Goal: Feedback & Contribution: Contribute content

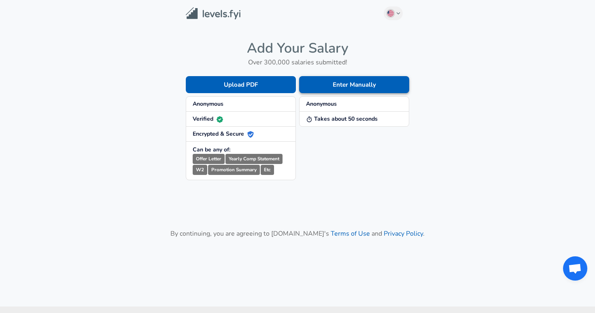
click at [348, 87] on button "Enter Manually" at bounding box center [354, 84] width 110 height 17
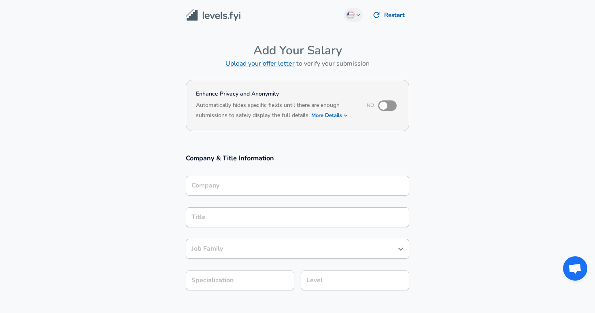
scroll to position [8, 0]
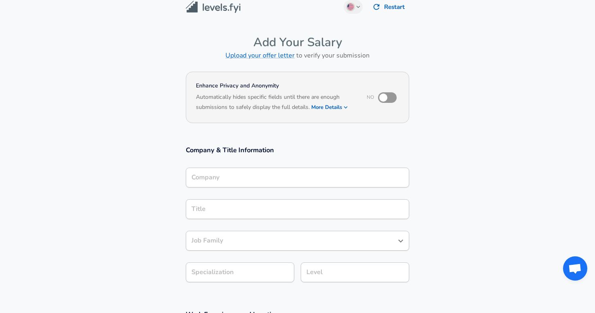
click at [219, 189] on div "Company Company" at bounding box center [297, 179] width 223 height 22
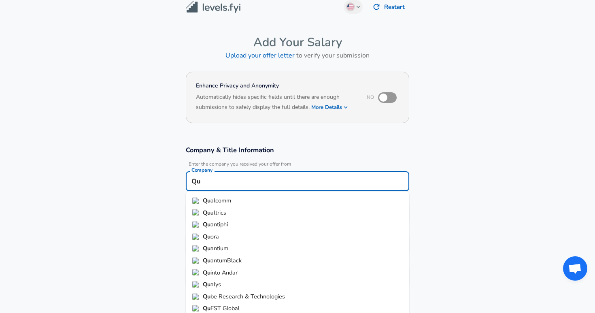
click at [223, 195] on li "Qu alcomm" at bounding box center [297, 201] width 223 height 12
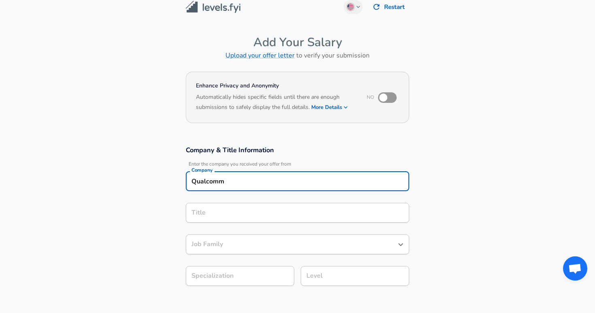
type input "Qualcomm"
click at [219, 215] on input "Title" at bounding box center [297, 212] width 216 height 13
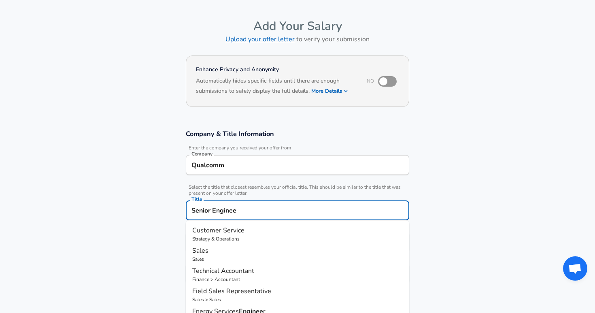
type input "Senior Engineer"
drag, startPoint x: 249, startPoint y: 209, endPoint x: 180, endPoint y: 210, distance: 68.4
click at [189, 210] on input "Senior Engineer" at bounding box center [297, 210] width 216 height 13
type input "S"
click at [167, 199] on section "Company & Title Information Enter the company you received your offer from Comp…" at bounding box center [297, 211] width 595 height 182
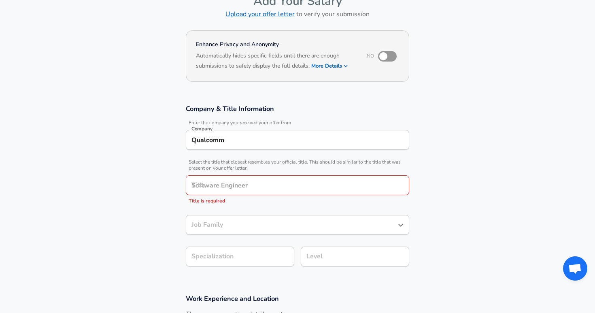
scroll to position [51, 0]
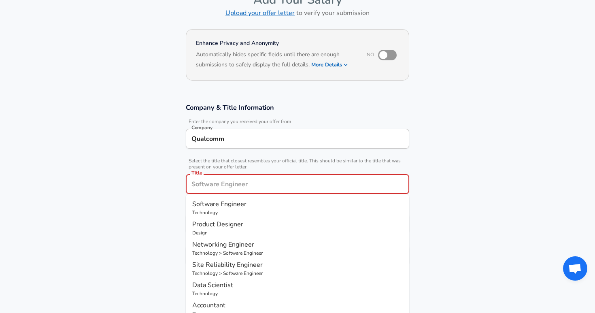
click at [229, 180] on input "Title" at bounding box center [297, 184] width 216 height 13
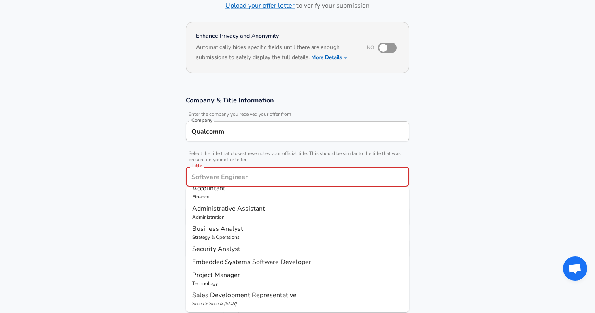
scroll to position [0, 0]
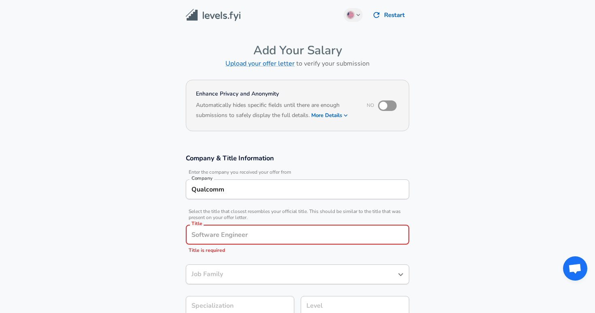
click at [224, 231] on input "Title" at bounding box center [297, 234] width 216 height 13
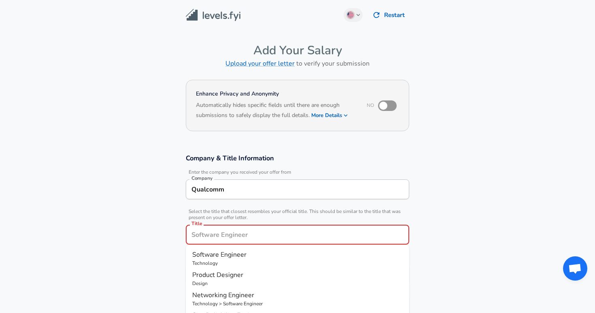
click at [226, 251] on span "Software Engineer" at bounding box center [219, 254] width 54 height 9
type input "Software Engineer"
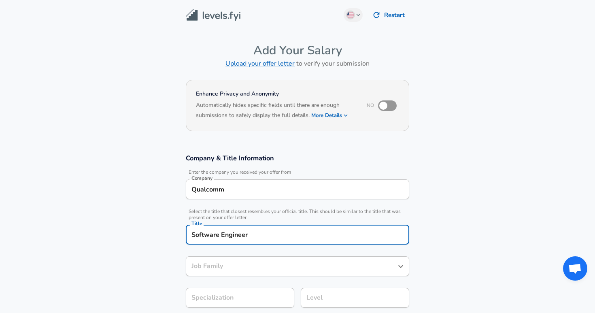
type input "Software Engineer"
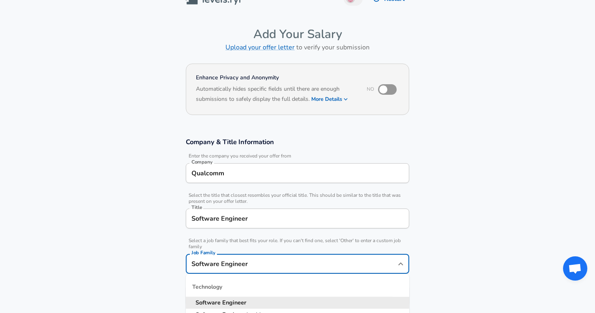
click at [241, 262] on input "Software Engineer" at bounding box center [291, 263] width 204 height 13
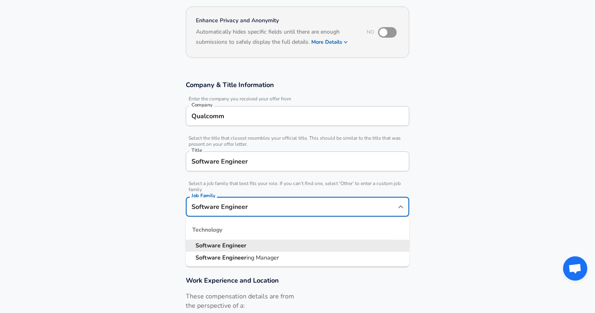
scroll to position [74, 0]
click at [234, 245] on strong "Engineer" at bounding box center [234, 245] width 24 height 8
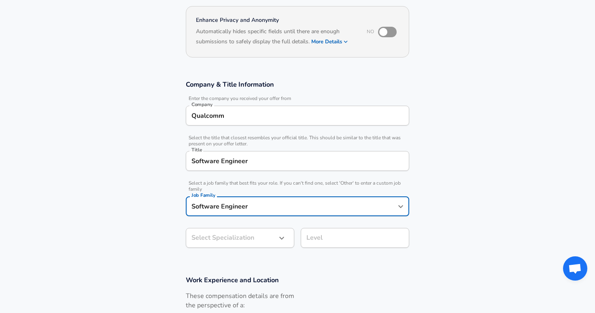
scroll to position [98, 0]
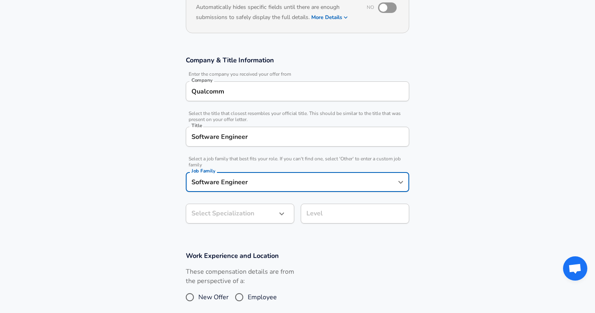
click at [224, 215] on body "English ([GEOGRAPHIC_DATA]) Change Restart Add Your Salary Upload your offer le…" at bounding box center [297, 58] width 595 height 313
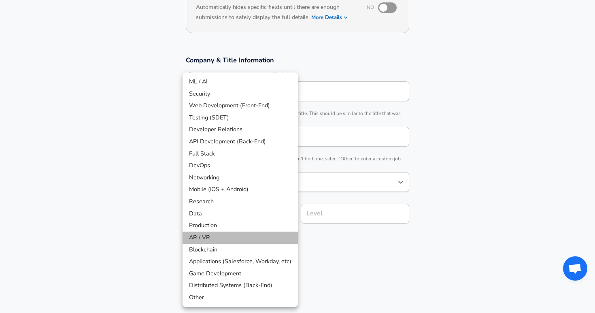
click at [228, 237] on li "AR / VR" at bounding box center [239, 237] width 115 height 12
type input "AR / VR"
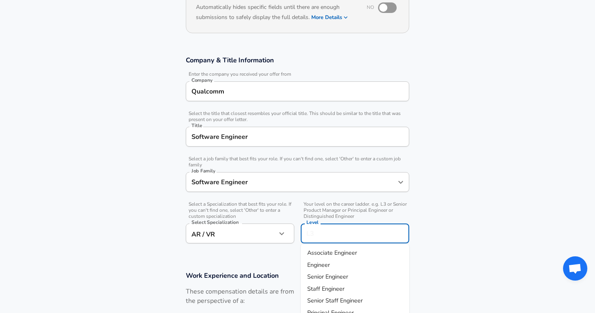
scroll to position [114, 0]
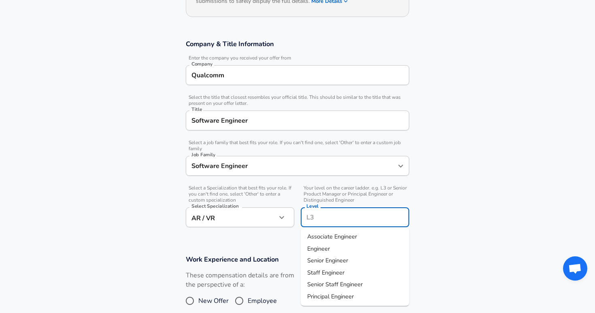
click at [323, 210] on div "Level" at bounding box center [355, 217] width 108 height 20
click at [312, 261] on span "Senior Engineer" at bounding box center [327, 260] width 41 height 8
type input "Senior Engineer"
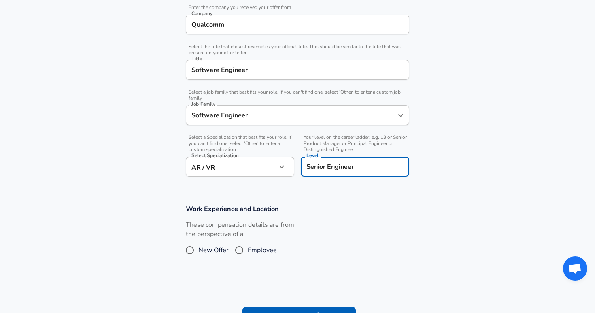
scroll to position [167, 0]
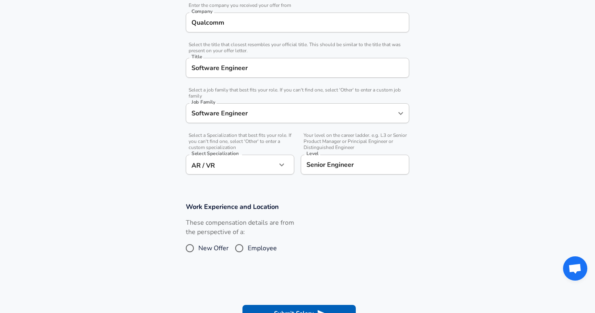
click at [258, 254] on label "Employee" at bounding box center [254, 248] width 46 height 13
click at [248, 254] on input "Employee" at bounding box center [239, 248] width 17 height 13
radio input "true"
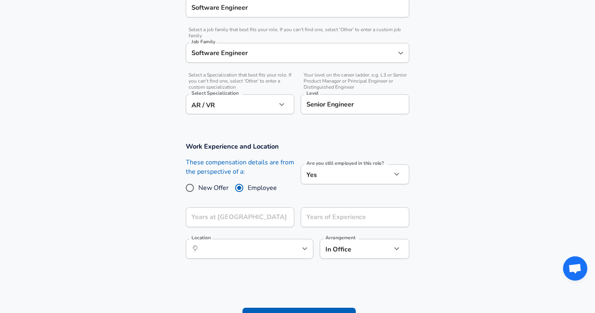
scroll to position [246, 0]
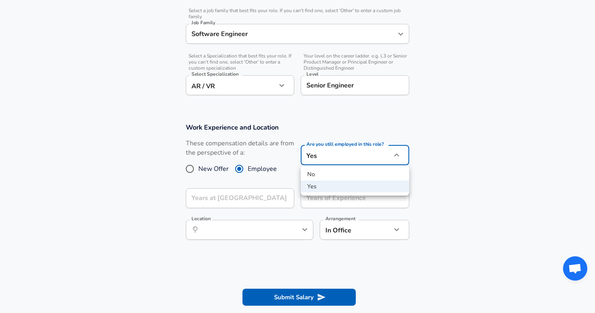
click at [362, 187] on li "Yes" at bounding box center [355, 186] width 108 height 12
click at [251, 203] on input "Years at [GEOGRAPHIC_DATA]" at bounding box center [231, 198] width 91 height 20
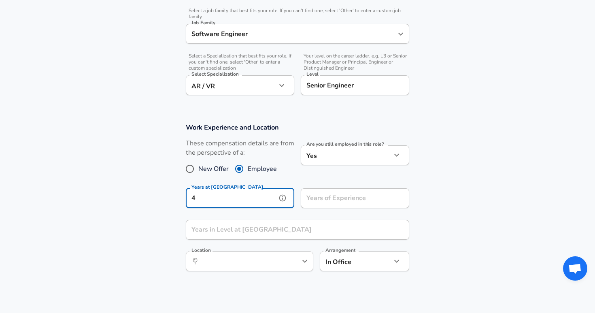
type input "4"
click at [332, 192] on input "Years of Experience" at bounding box center [346, 198] width 91 height 20
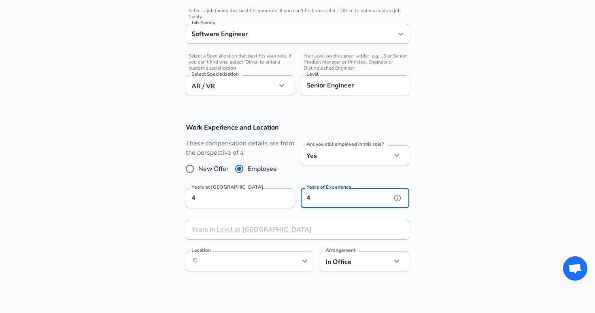
click at [332, 192] on input "4" at bounding box center [346, 198] width 91 height 20
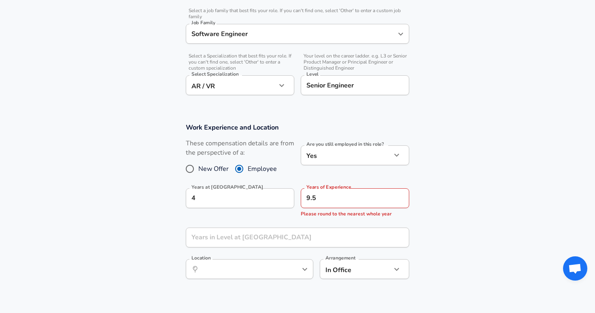
click at [448, 189] on section "Work Experience and Location These compensation details are from the perspectiv…" at bounding box center [297, 205] width 595 height 184
click at [377, 214] on span "Please round to the nearest whole year" at bounding box center [346, 213] width 91 height 6
click at [364, 216] on span "Please round to the nearest whole year" at bounding box center [346, 213] width 91 height 6
click at [443, 217] on section "Work Experience and Location These compensation details are from the perspectiv…" at bounding box center [297, 205] width 595 height 184
click at [318, 217] on span "Please round to the nearest whole year" at bounding box center [346, 213] width 91 height 6
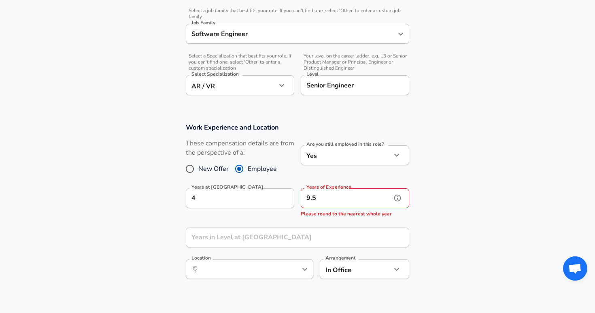
click at [336, 195] on input "9.5" at bounding box center [346, 198] width 91 height 20
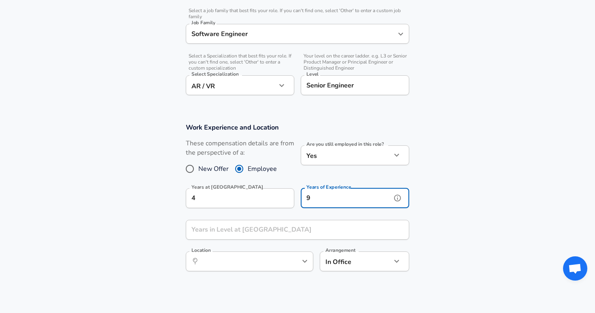
type input "9"
click at [336, 227] on input "Years in Level at [GEOGRAPHIC_DATA]" at bounding box center [289, 230] width 206 height 20
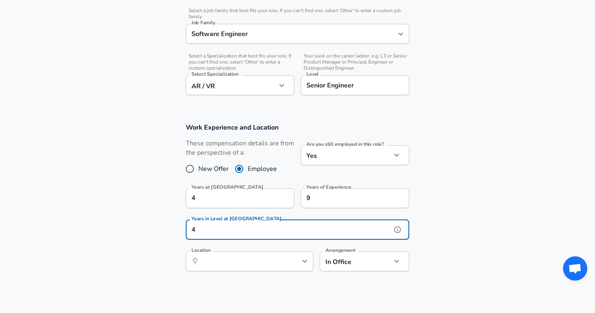
type input "4"
click at [281, 265] on input "Location" at bounding box center [240, 261] width 83 height 13
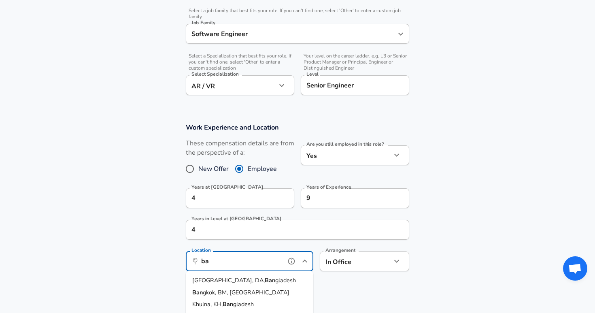
type input "b"
click at [263, 282] on li "Bena res, [GEOGRAPHIC_DATA], [GEOGRAPHIC_DATA]" at bounding box center [249, 284] width 127 height 21
drag, startPoint x: 267, startPoint y: 262, endPoint x: 195, endPoint y: 259, distance: 72.1
click at [199, 259] on input "Benares, [GEOGRAPHIC_DATA], [GEOGRAPHIC_DATA]" at bounding box center [240, 261] width 83 height 13
click at [211, 278] on span "luru, [GEOGRAPHIC_DATA], [GEOGRAPHIC_DATA]" at bounding box center [237, 284] width 91 height 17
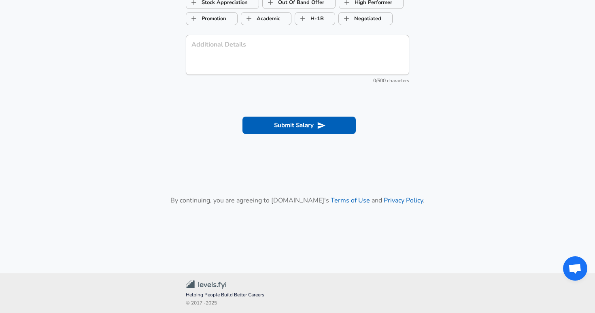
scroll to position [897, 0]
type input "[GEOGRAPHIC_DATA], [GEOGRAPHIC_DATA], [GEOGRAPHIC_DATA]"
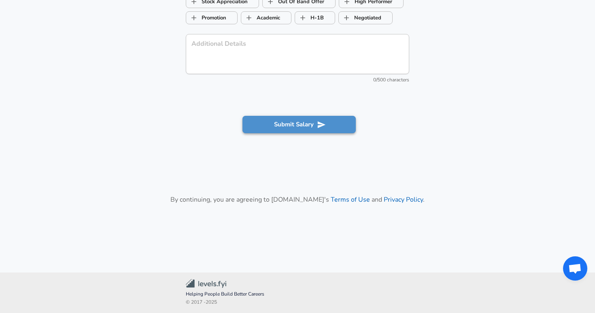
click at [338, 126] on button "Submit Salary" at bounding box center [298, 124] width 113 height 17
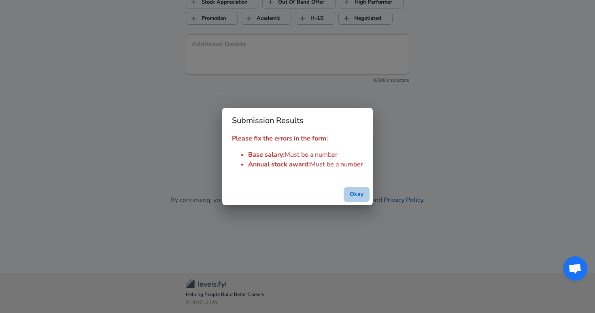
click at [357, 192] on button "Okay" at bounding box center [357, 194] width 26 height 15
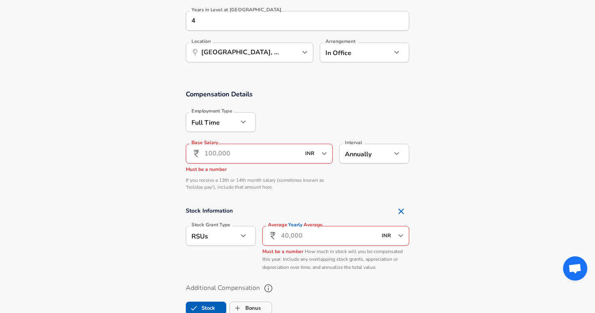
scroll to position [475, 0]
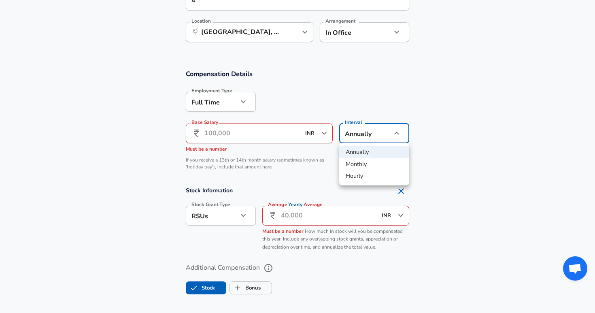
click at [380, 139] on div at bounding box center [297, 156] width 595 height 313
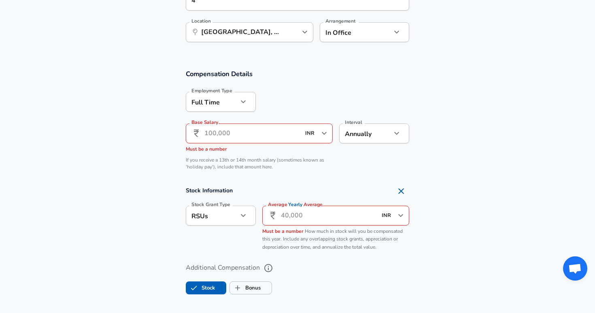
click at [285, 138] on input "Base Salary" at bounding box center [252, 133] width 96 height 20
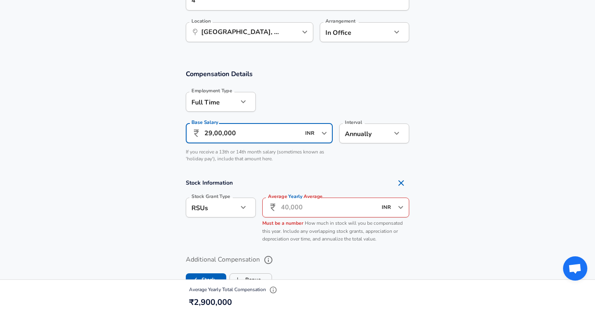
type input "29,00,000"
click at [303, 210] on input "Average Yearly Average" at bounding box center [329, 207] width 96 height 20
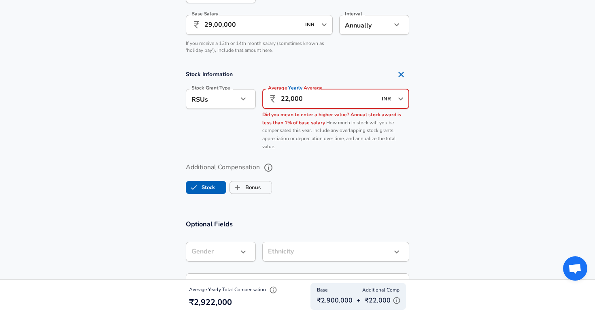
scroll to position [584, 0]
click at [287, 98] on input "22,000" at bounding box center [329, 99] width 96 height 20
type input "22,000"
click at [299, 197] on section "Compensation Details Employment Type [DEMOGRAPHIC_DATA] full_time Employment Ty…" at bounding box center [297, 80] width 595 height 259
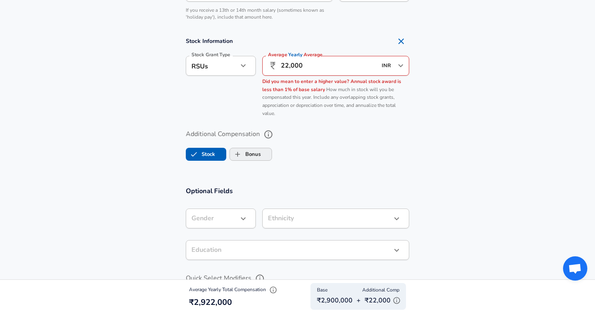
click at [242, 158] on input "Bonus" at bounding box center [237, 153] width 15 height 15
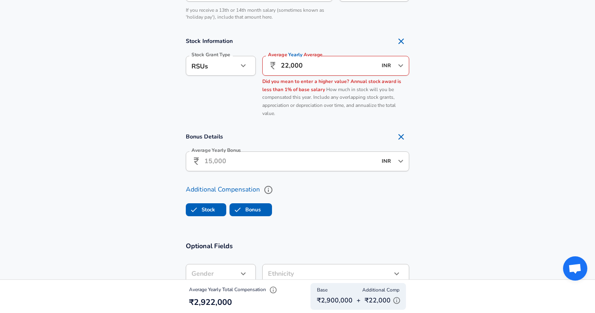
checkbox input "true"
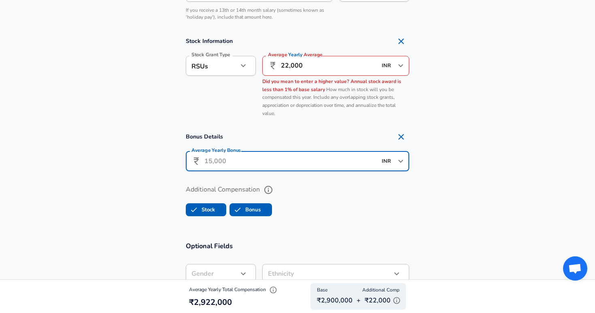
click at [242, 158] on input "Average Yearly Bonus" at bounding box center [290, 161] width 172 height 20
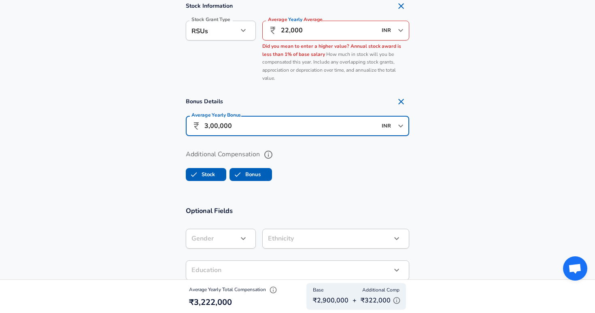
scroll to position [652, 0]
click at [404, 30] on icon "Open" at bounding box center [401, 30] width 10 height 10
type input "3,00,000"
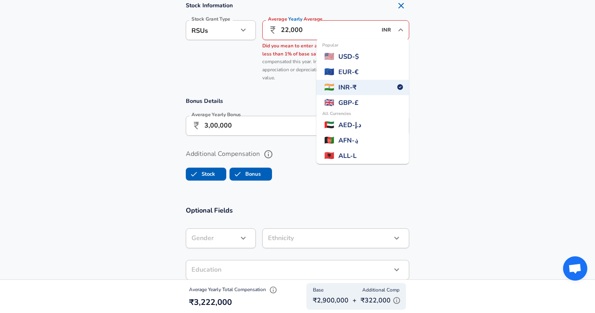
click at [359, 57] on span "USD - $" at bounding box center [348, 57] width 21 height 10
type input "USD"
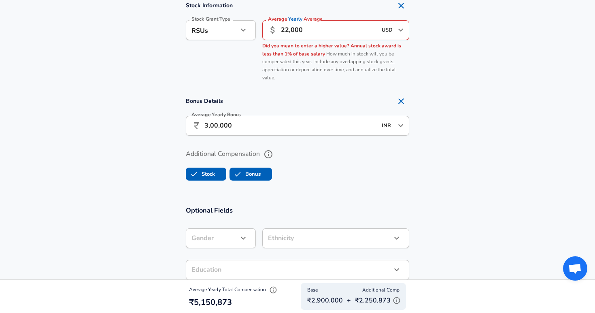
click at [338, 164] on div "Additional Compensation Stock Bonus" at bounding box center [297, 165] width 223 height 36
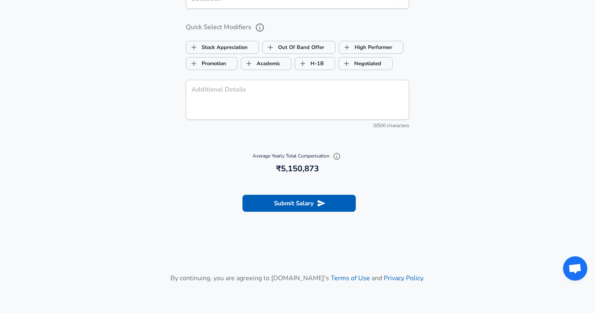
scroll to position [931, 0]
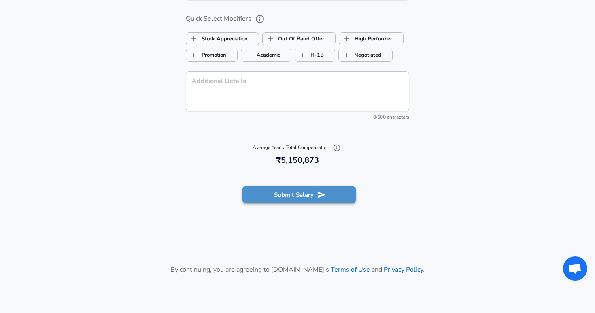
click at [335, 196] on button "Submit Salary" at bounding box center [298, 194] width 113 height 17
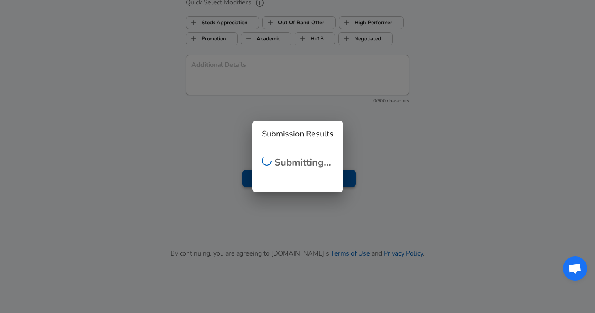
scroll to position [916, 0]
